Goal: Task Accomplishment & Management: Manage account settings

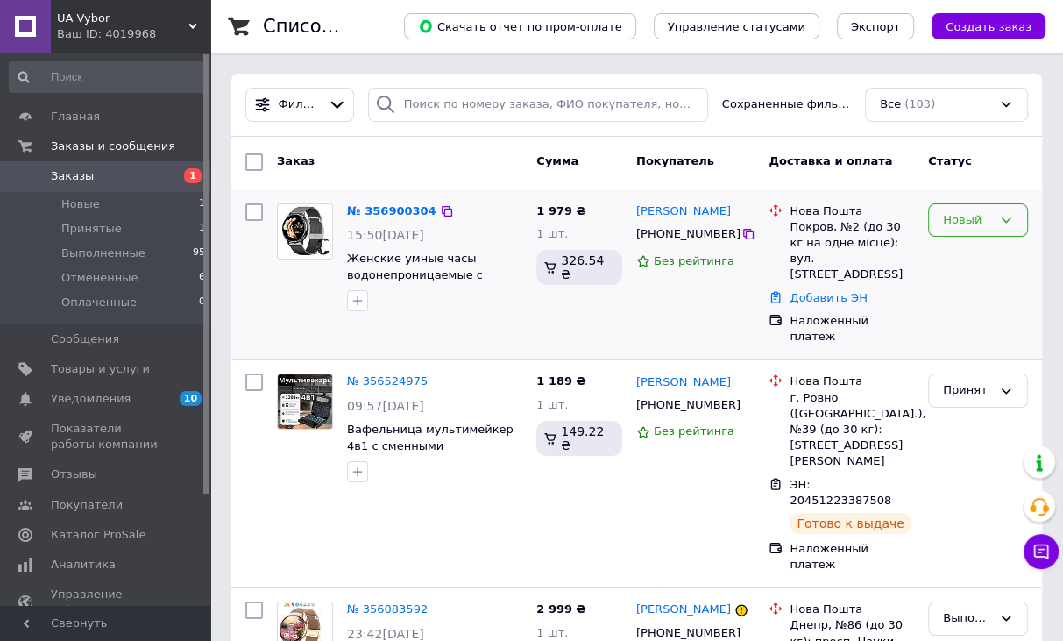
click at [943, 225] on div "Новый" at bounding box center [967, 220] width 49 height 18
click at [956, 246] on li "Принят" at bounding box center [978, 256] width 98 height 32
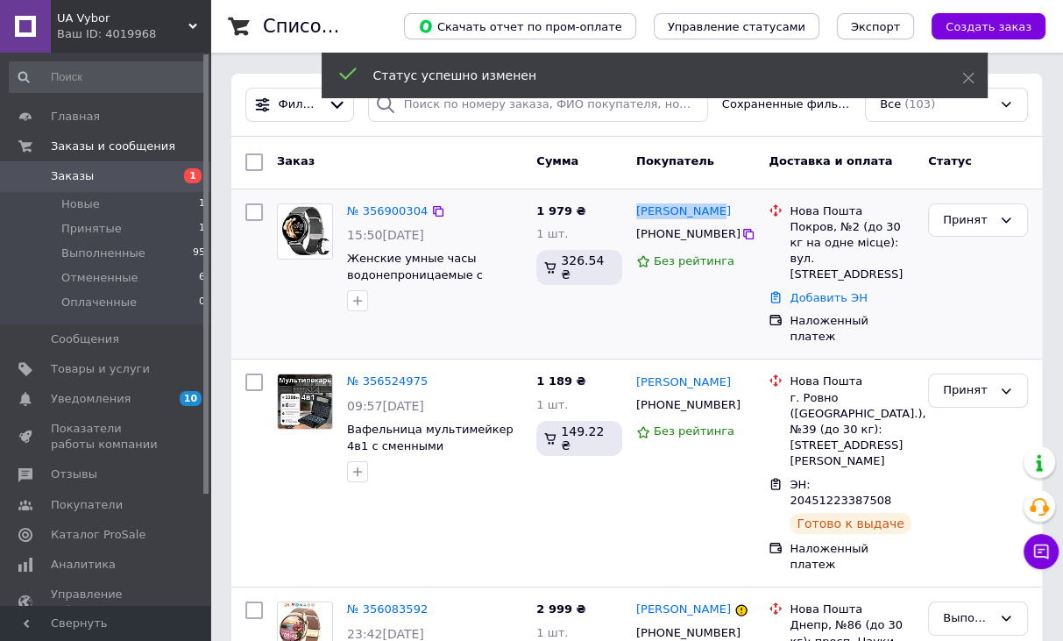
drag, startPoint x: 684, startPoint y: 203, endPoint x: 636, endPoint y: 197, distance: 48.6
click at [636, 197] on div "[PERSON_NAME] [PHONE_NUMBER] Без рейтинга" at bounding box center [695, 274] width 132 height 156
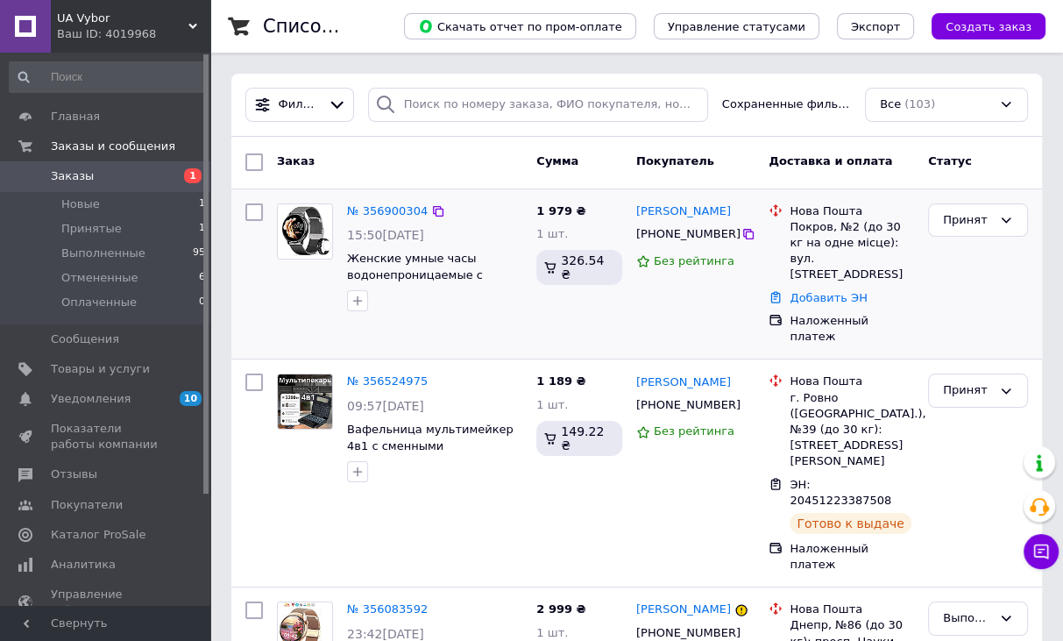
click at [254, 287] on div at bounding box center [254, 274] width 32 height 156
click at [245, 264] on div at bounding box center [254, 274] width 32 height 156
click at [234, 261] on div "№ 356900304 15:50[DATE] Женские умные часы водонепроницаемые с круглым цифербла…" at bounding box center [636, 274] width 811 height 170
click at [266, 273] on div at bounding box center [254, 274] width 32 height 156
drag, startPoint x: 266, startPoint y: 250, endPoint x: 277, endPoint y: 228, distance: 24.3
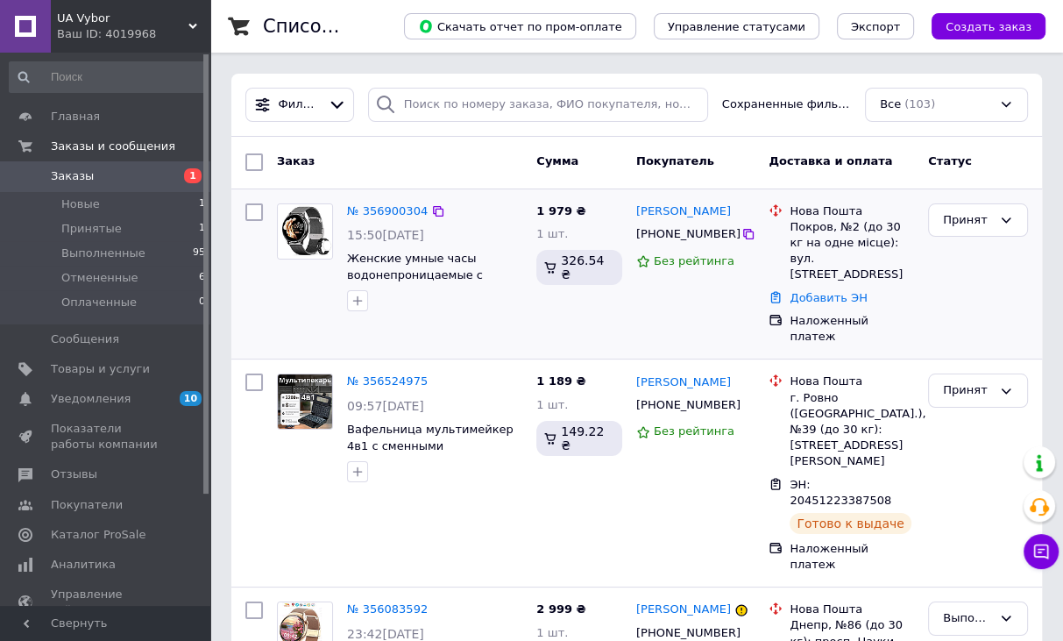
click at [265, 250] on div at bounding box center [254, 274] width 32 height 156
click at [385, 211] on link "№ 356900304" at bounding box center [387, 210] width 81 height 13
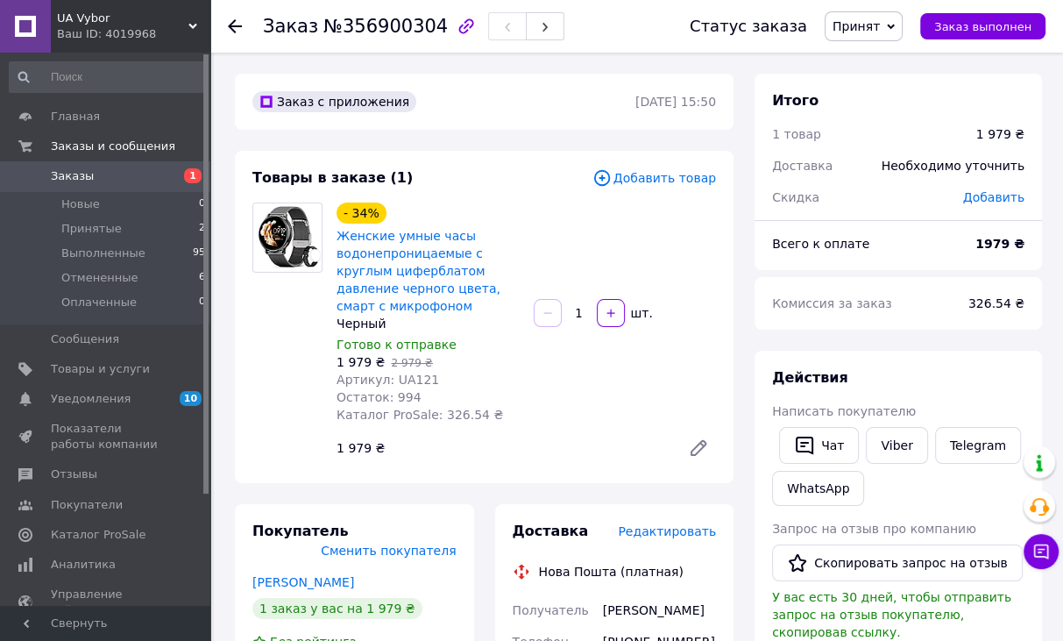
drag, startPoint x: 249, startPoint y: 309, endPoint x: 328, endPoint y: 319, distance: 79.5
click at [249, 309] on div at bounding box center [287, 333] width 84 height 263
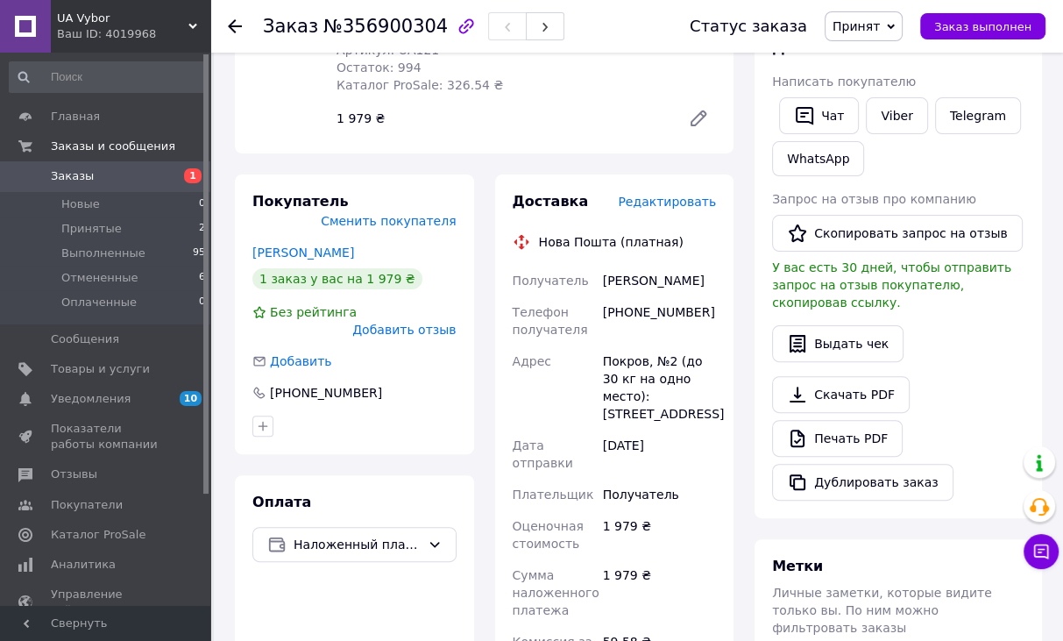
scroll to position [438, 0]
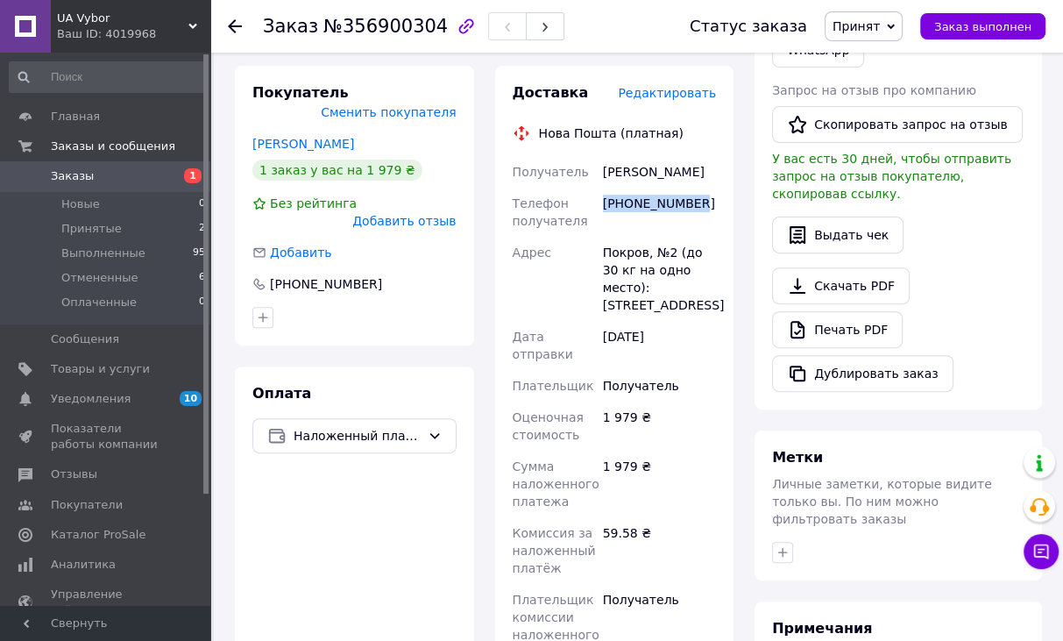
drag, startPoint x: 600, startPoint y: 202, endPoint x: 691, endPoint y: 205, distance: 91.2
click at [691, 205] on div "[PHONE_NUMBER]" at bounding box center [659, 212] width 120 height 49
copy div "[PHONE_NUMBER]"
drag, startPoint x: 231, startPoint y: 344, endPoint x: 297, endPoint y: 328, distance: 67.8
click at [231, 344] on div "Покупатель Сменить покупателя [PERSON_NAME] 1 заказ у вас на 1 979 ₴ Без рейтин…" at bounding box center [354, 460] width 260 height 789
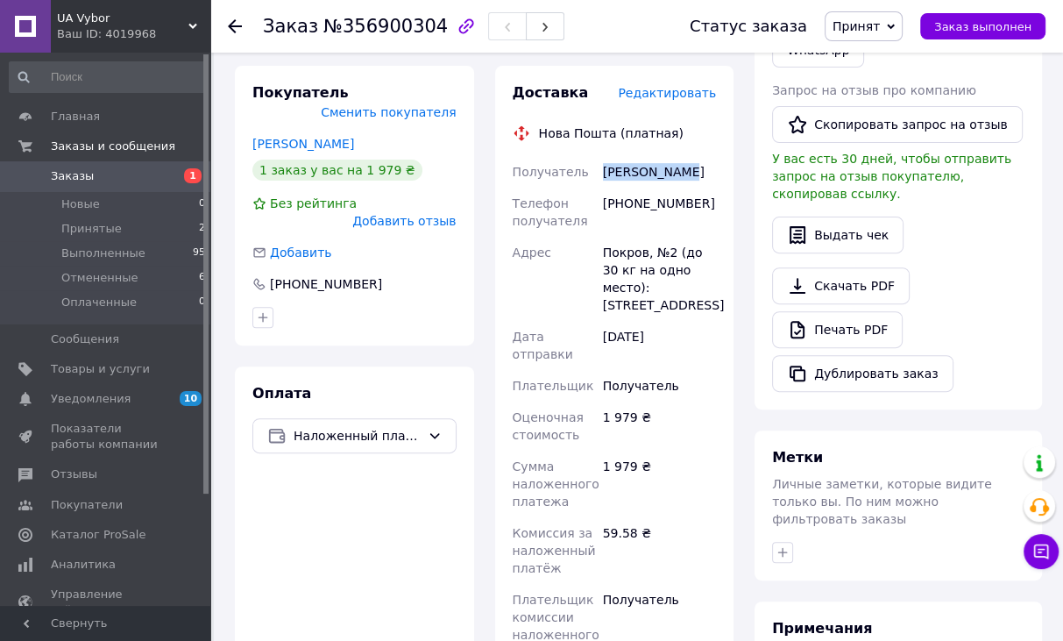
drag, startPoint x: 602, startPoint y: 173, endPoint x: 693, endPoint y: 170, distance: 91.2
click at [693, 170] on div "[PERSON_NAME]" at bounding box center [659, 172] width 120 height 32
copy div "[PERSON_NAME]"
click at [236, 243] on div "Покупатель Сменить покупателя [PERSON_NAME] 1 заказ у вас на 1 979 ₴ Без рейтин…" at bounding box center [354, 206] width 239 height 280
drag, startPoint x: 642, startPoint y: 254, endPoint x: 605, endPoint y: 254, distance: 37.7
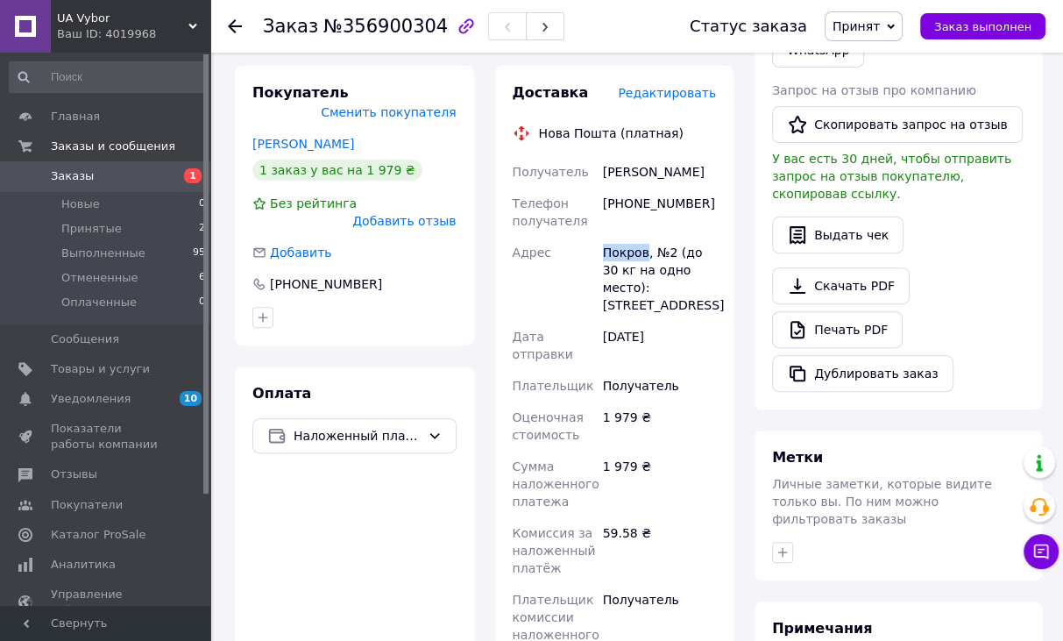
click at [605, 254] on div "Покров, №2 (до 30 кг на одно место): [STREET_ADDRESS]" at bounding box center [659, 279] width 120 height 84
copy div "Покров"
click at [238, 301] on div "Покупатель Сменить покупателя [PERSON_NAME] 1 заказ у вас на 1 979 ₴ Без рейтин…" at bounding box center [354, 206] width 239 height 280
click at [242, 366] on div "Оплата Наложенный платеж" at bounding box center [354, 610] width 239 height 488
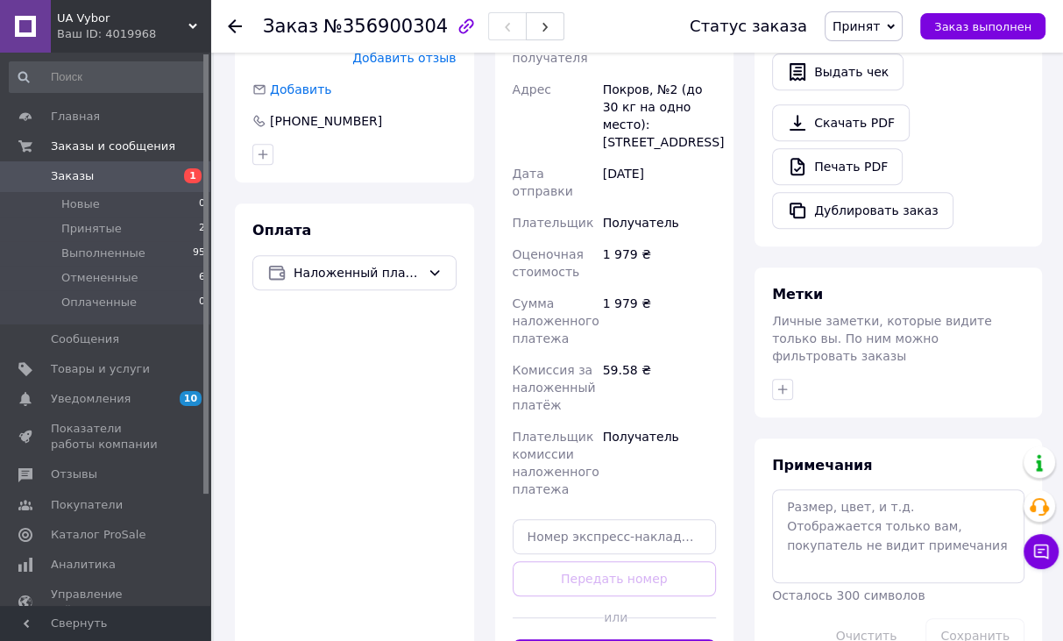
scroll to position [789, 0]
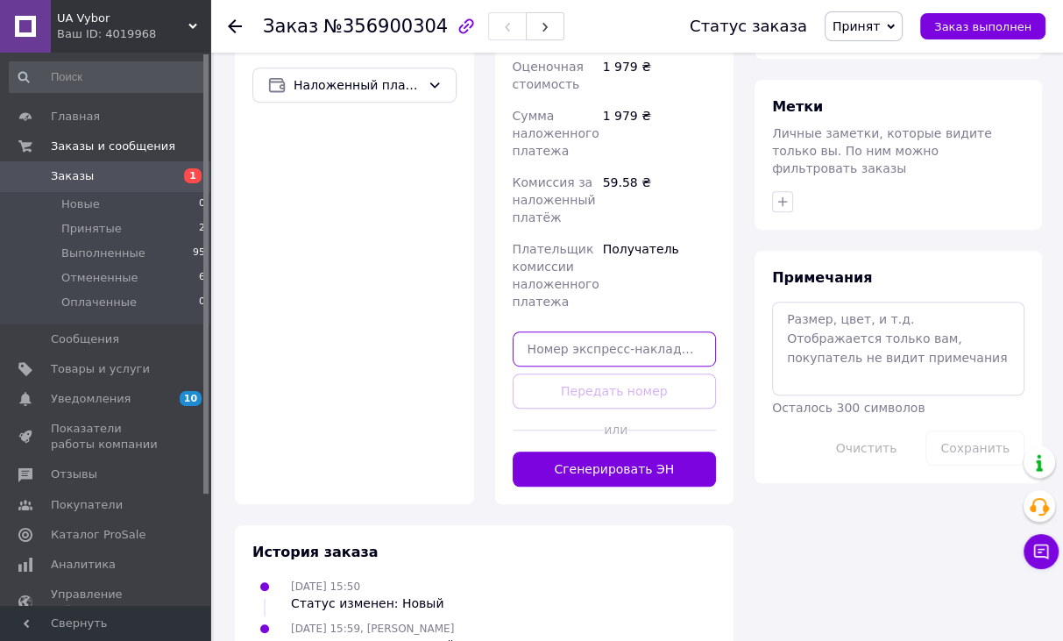
click at [592, 331] on input "text" at bounding box center [615, 348] width 204 height 35
paste input "20451225210117"
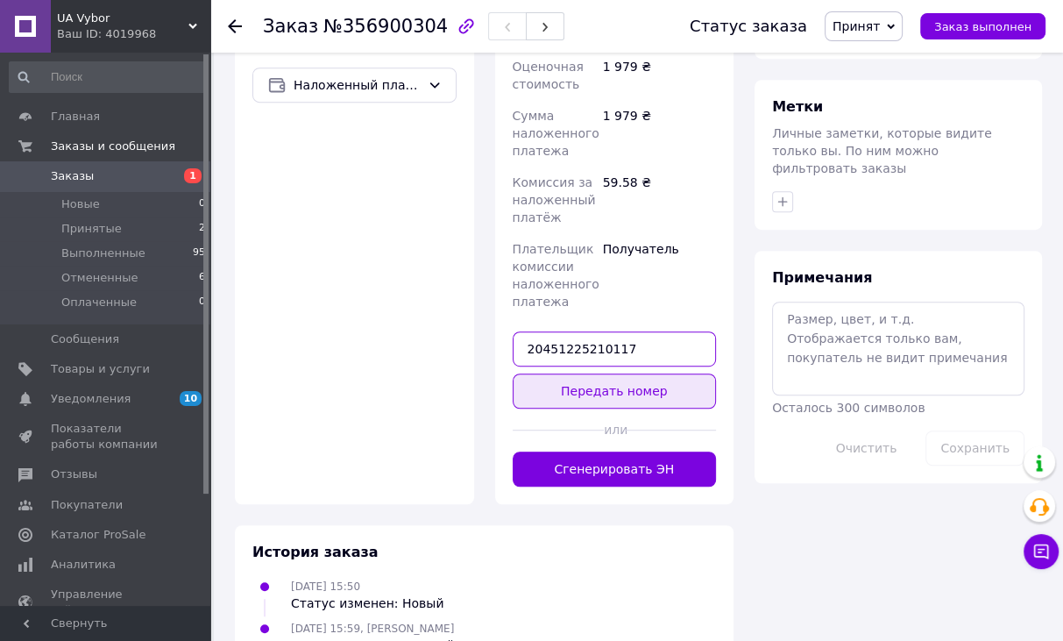
type input "20451225210117"
click at [645, 373] on button "Передать номер" at bounding box center [615, 390] width 204 height 35
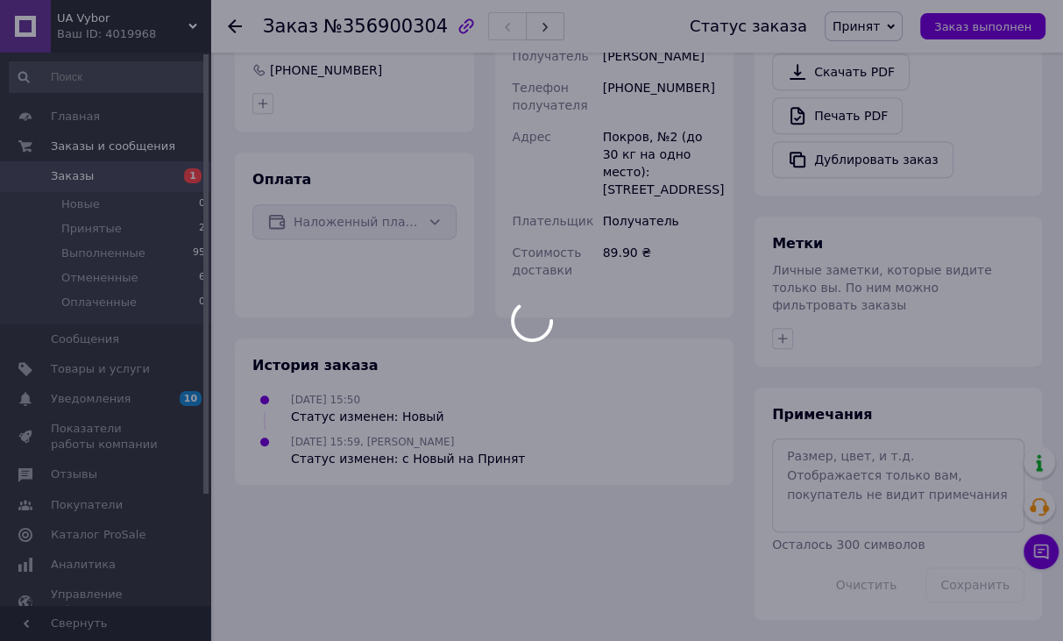
scroll to position [613, 0]
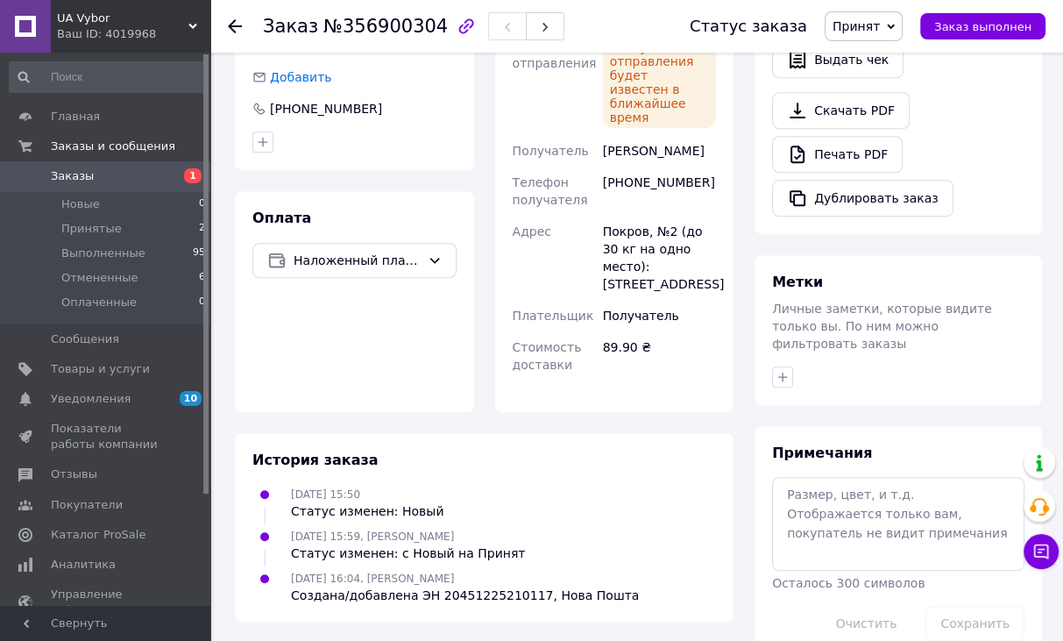
click at [249, 381] on div "Заказ с приложения [DATE] 15:50 Товары в заказе (1) Добавить товар - 34% Женски…" at bounding box center [484, 59] width 520 height 1198
click at [182, 223] on li "Принятые 2" at bounding box center [108, 228] width 216 height 25
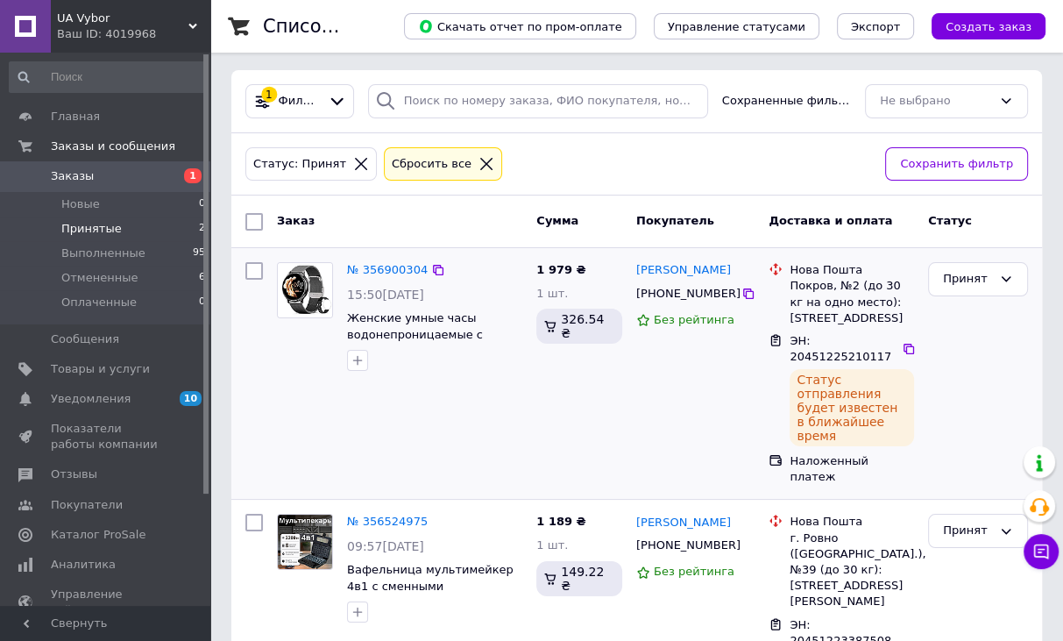
scroll to position [14, 0]
